Goal: Information Seeking & Learning: Find specific fact

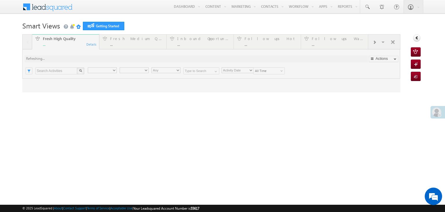
type input "Any Owner"
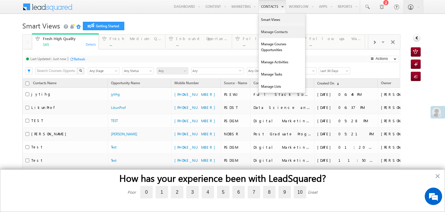
click at [263, 32] on link "Manage Contacts" at bounding box center [282, 32] width 46 height 12
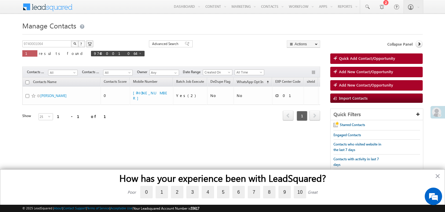
click at [35, 39] on form "Manage Contacts Quick Add Contact/Opportunity 9740001064 X ? 1 results found 97…" at bounding box center [222, 101] width 401 height 165
click at [35, 44] on input "9740001064" at bounding box center [47, 43] width 50 height 7
paste input "APP124080520811"
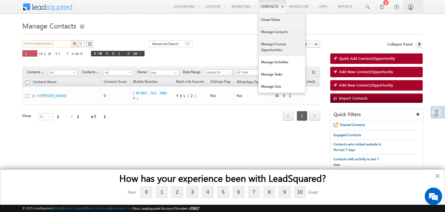
type input "APP124080520811"
click at [272, 44] on link "Manage Courses Opportunities" at bounding box center [282, 47] width 46 height 18
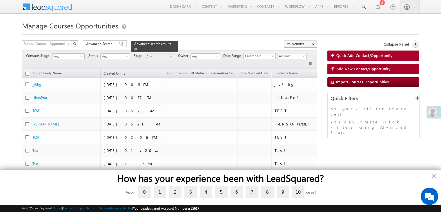
click at [137, 48] on span at bounding box center [135, 49] width 3 height 3
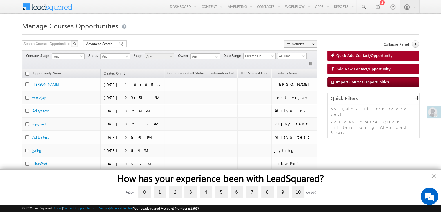
click at [433, 175] on button "×" at bounding box center [434, 175] width 6 height 9
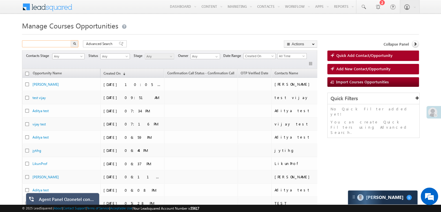
click at [33, 45] on input "text" at bounding box center [47, 43] width 50 height 7
paste input "APP124080520811"
click at [73, 44] on img "button" at bounding box center [74, 43] width 3 height 3
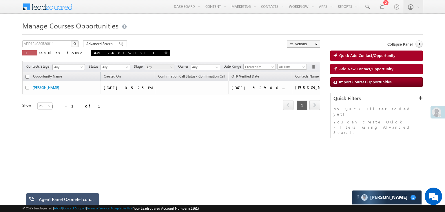
click at [165, 52] on span at bounding box center [166, 52] width 3 height 3
type input "Search Courses Opportunities"
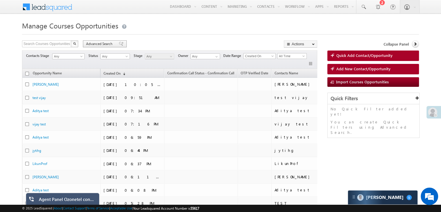
click at [105, 46] on span "Advanced Search" at bounding box center [100, 43] width 28 height 5
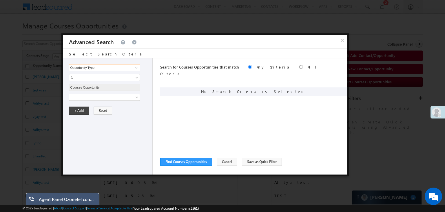
click at [111, 67] on input "Opportunity Type" at bounding box center [104, 67] width 71 height 7
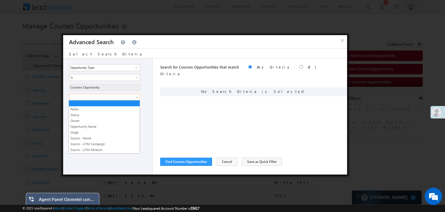
click at [121, 99] on link at bounding box center [104, 97] width 71 height 7
click at [111, 119] on link "Owner" at bounding box center [104, 120] width 71 height 5
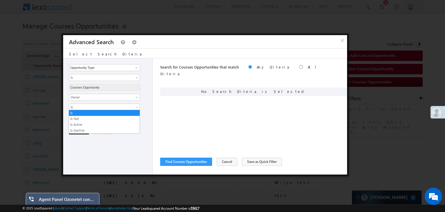
click at [101, 106] on span "Is" at bounding box center [100, 106] width 63 height 5
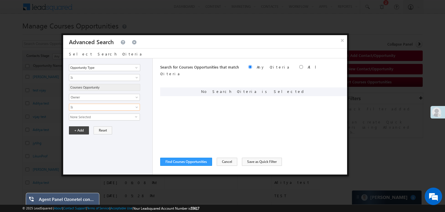
drag, startPoint x: 101, startPoint y: 106, endPoint x: 115, endPoint y: 117, distance: 17.5
click at [115, 117] on div "Notes Status Owner Opportunity Name Stage Source - Name Source - UTM Campaign S…" at bounding box center [109, 107] width 81 height 27
click at [115, 117] on span "None Selected" at bounding box center [102, 117] width 66 height 6
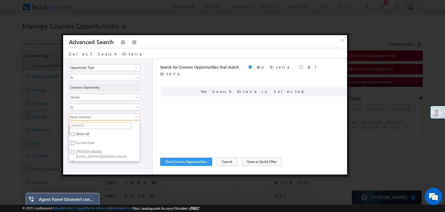
click at [105, 126] on input "text" at bounding box center [101, 125] width 60 height 7
type input "ma"
click at [73, 142] on input "Mayank Singh Mayank.9.Singh@niit.com" at bounding box center [73, 143] width 4 height 4
checkbox input "true"
click at [217, 111] on div "Search for Courses Opportunities that match Any Criteria All Criteria Note that…" at bounding box center [253, 116] width 187 height 116
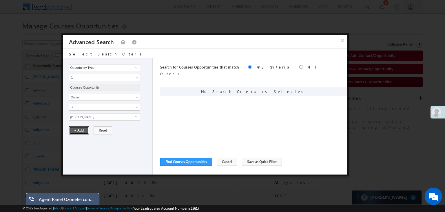
click at [79, 127] on button "+ Add" at bounding box center [79, 130] width 20 height 8
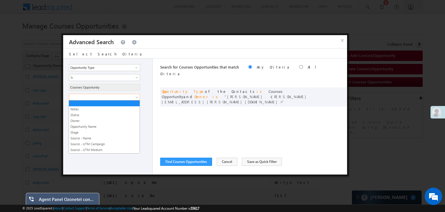
click at [129, 97] on span at bounding box center [100, 97] width 63 height 5
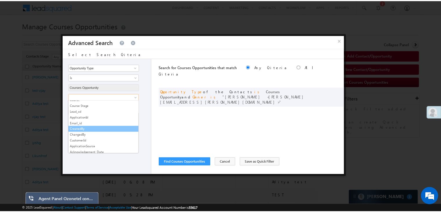
scroll to position [138, 0]
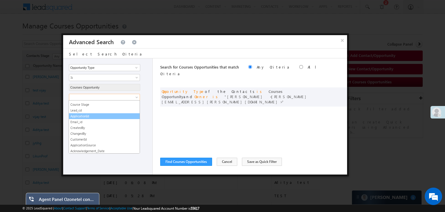
click at [85, 113] on link "ApplicationId" at bounding box center [104, 115] width 71 height 5
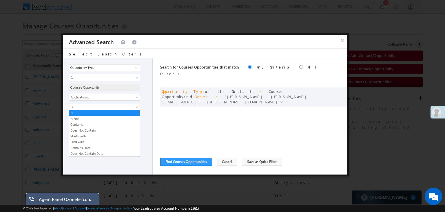
click at [86, 108] on span "Is" at bounding box center [100, 106] width 63 height 5
click at [97, 145] on li "Contains Data" at bounding box center [104, 148] width 71 height 6
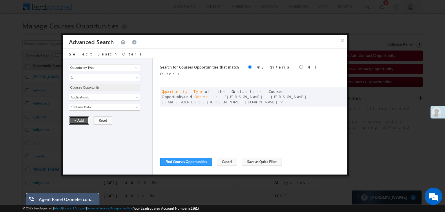
click at [75, 121] on button "+ Add" at bounding box center [79, 120] width 20 height 8
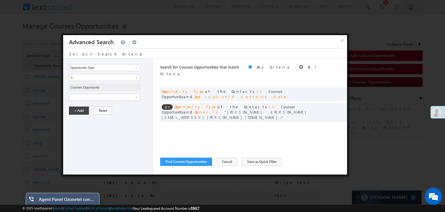
click at [300, 66] on input "radio" at bounding box center [302, 67] width 4 height 4
radio input "true"
click at [194, 161] on button "Find Courses Opportunities" at bounding box center [186, 161] width 52 height 8
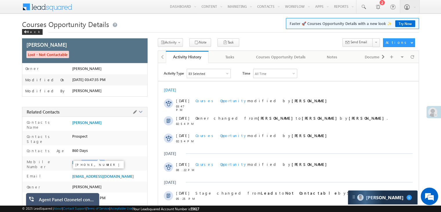
drag, startPoint x: 105, startPoint y: 156, endPoint x: 80, endPoint y: 155, distance: 24.4
click at [80, 159] on div "[PHONE_NUMBER]" at bounding box center [109, 163] width 75 height 8
copy span "9988887777"
click at [268, 57] on div "Courses Opportunity Details" at bounding box center [281, 56] width 50 height 7
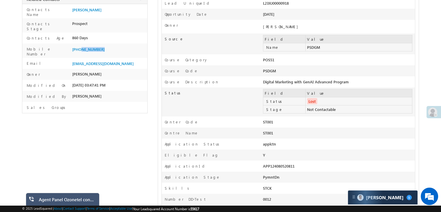
scroll to position [113, 0]
click at [281, 163] on div "APP124080520811" at bounding box center [308, 167] width 91 height 8
copy div "APP124080520811"
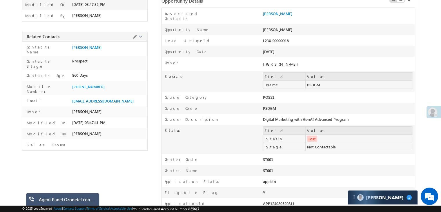
scroll to position [75, 0]
drag, startPoint x: 102, startPoint y: 81, endPoint x: 80, endPoint y: 81, distance: 22.0
click at [80, 84] on div "+91-9988887777" at bounding box center [109, 88] width 75 height 8
copy span "9988887777"
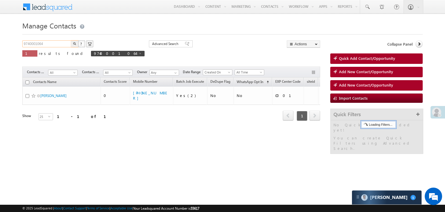
click at [31, 44] on input "9740001064" at bounding box center [47, 43] width 50 height 7
paste input "988887777"
click at [74, 44] on img "button" at bounding box center [74, 43] width 3 height 3
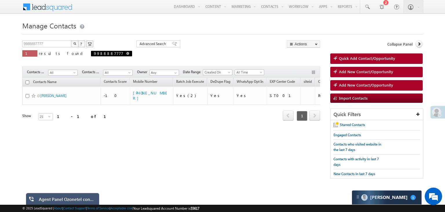
click at [126, 55] on link at bounding box center [127, 53] width 3 height 5
type input "Search Contacts"
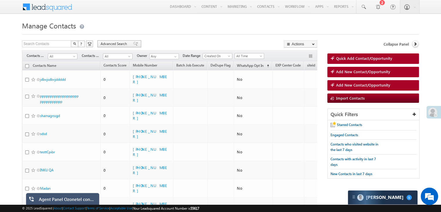
click at [108, 44] on span "Advanced Search" at bounding box center [115, 43] width 28 height 5
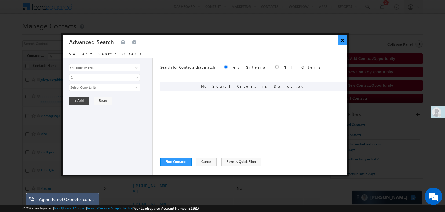
click at [343, 41] on button "×" at bounding box center [343, 40] width 10 height 10
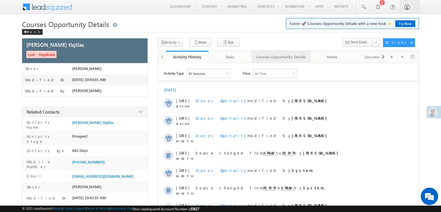
click at [272, 54] on div "Courses Opportunity Details" at bounding box center [281, 56] width 50 height 7
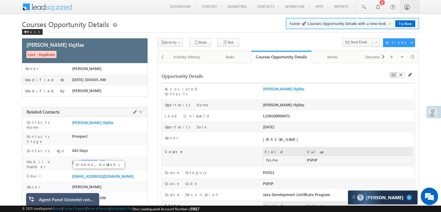
drag, startPoint x: 104, startPoint y: 156, endPoint x: 81, endPoint y: 157, distance: 23.8
click at [81, 159] on div "[PHONE_NUMBER]" at bounding box center [109, 163] width 75 height 8
copy span "8908908909"
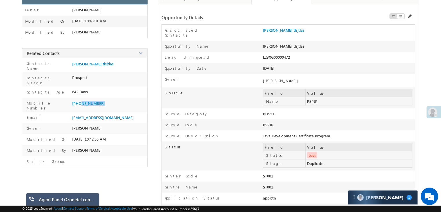
scroll to position [62, 0]
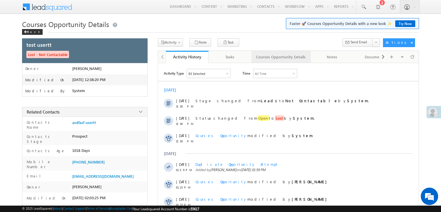
click at [278, 58] on div "Courses Opportunity Details" at bounding box center [281, 56] width 50 height 7
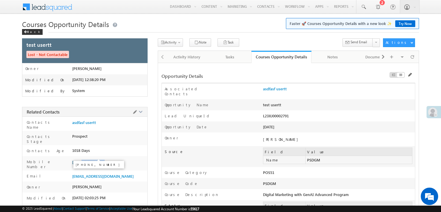
drag, startPoint x: 106, startPoint y: 154, endPoint x: 80, endPoint y: 156, distance: 26.2
click at [80, 159] on div "[PHONE_NUMBER]" at bounding box center [109, 163] width 75 height 8
copy span "7982062965"
